Goal: Task Accomplishment & Management: Complete application form

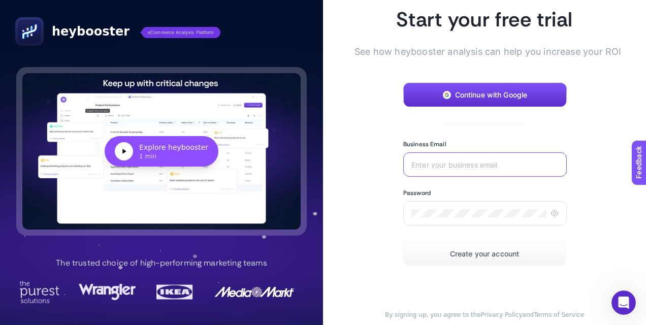
click at [439, 168] on input "Business Email" at bounding box center [485, 165] width 147 height 8
type input "w"
type input "[EMAIL_ADDRESS][DOMAIN_NAME]"
click at [483, 258] on span "Create your account" at bounding box center [485, 254] width 70 height 8
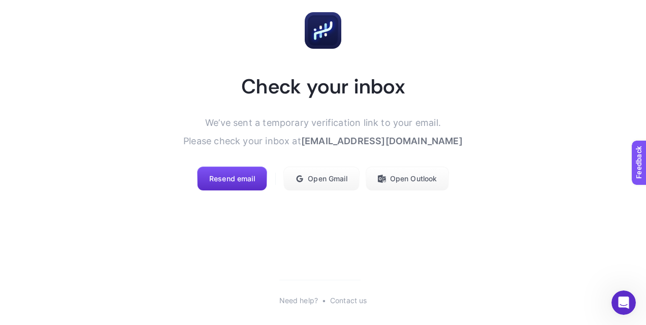
click at [260, 127] on span "We’ve sent a temporary verification link to your email. Please check your inbox…" at bounding box center [312, 131] width 258 height 29
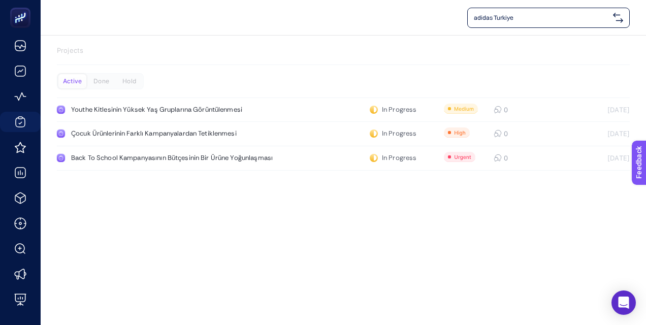
click at [431, 209] on div "adidas Turkiye Projects Active Done Hold Youthe Kitlesinin Yüksek Yaş Grupların…" at bounding box center [323, 162] width 646 height 325
click at [399, 235] on div "adidas Turkiye Projects Active Done Hold Youthe Kitlesinin Yüksek Yaş Grupların…" at bounding box center [323, 162] width 646 height 325
